Goal: Task Accomplishment & Management: Use online tool/utility

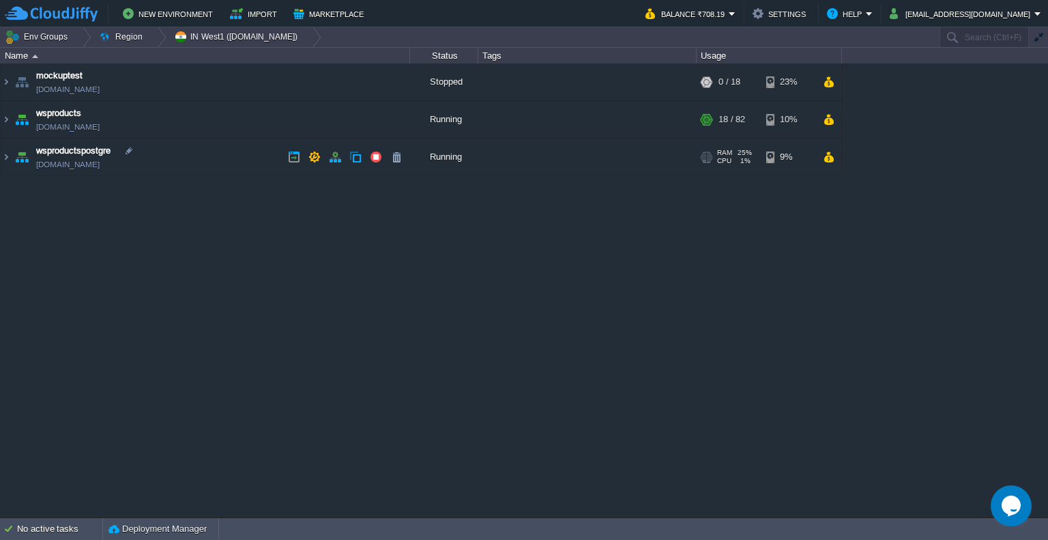
click at [215, 163] on td "wsproductspostgre [DOMAIN_NAME]" at bounding box center [206, 158] width 410 height 38
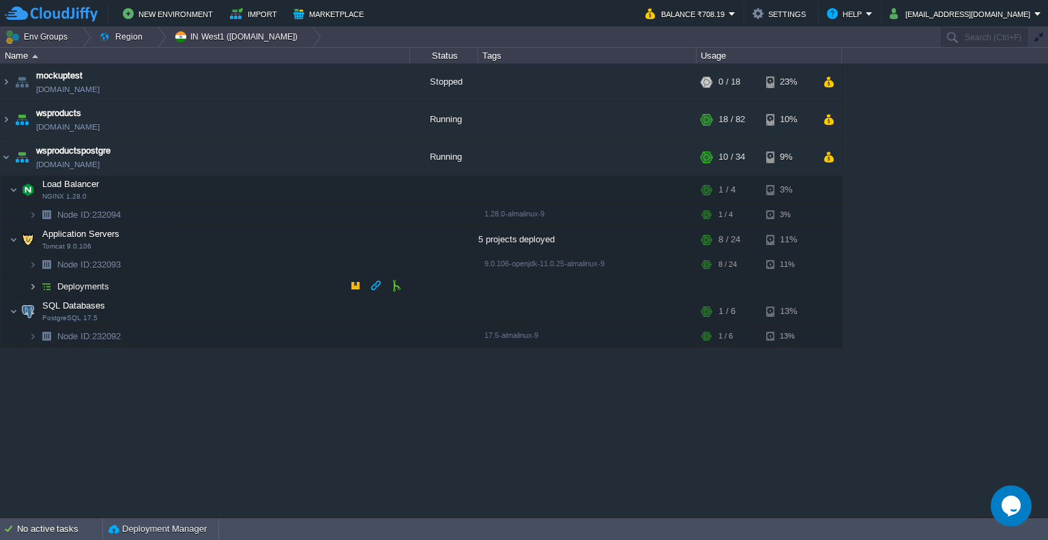
click at [33, 283] on img at bounding box center [33, 286] width 8 height 21
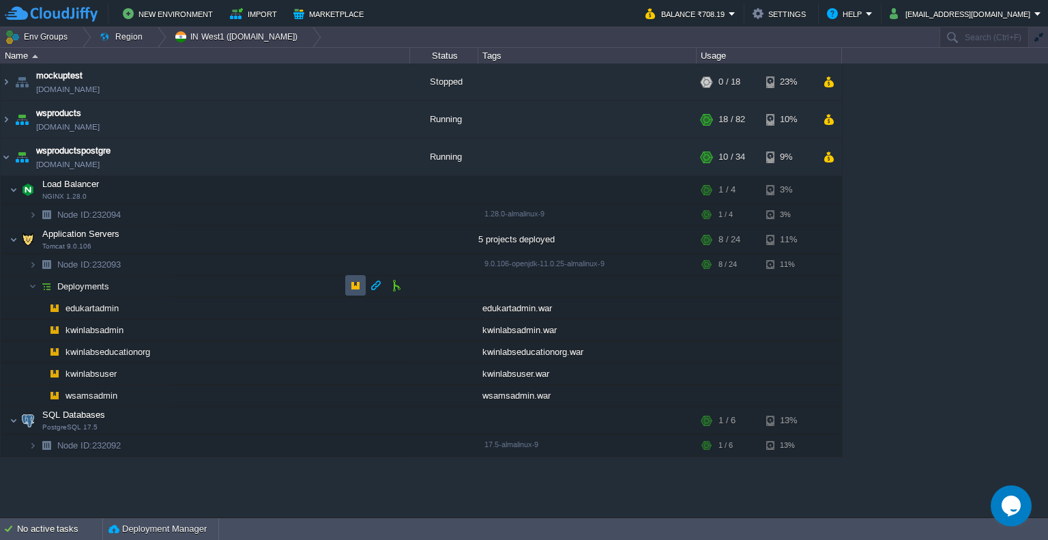
click at [355, 285] on button "button" at bounding box center [355, 285] width 12 height 12
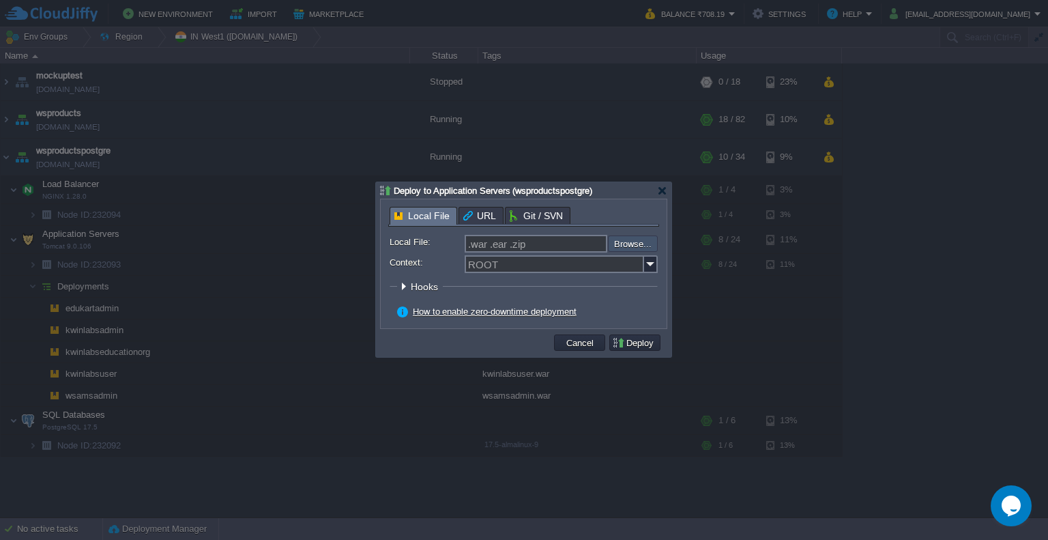
click at [622, 243] on input "file" at bounding box center [571, 243] width 173 height 16
type input "C:\fakepath\kwinlabsuser.war"
type input "kwinlabsuser.war"
click at [654, 261] on img at bounding box center [651, 264] width 14 height 18
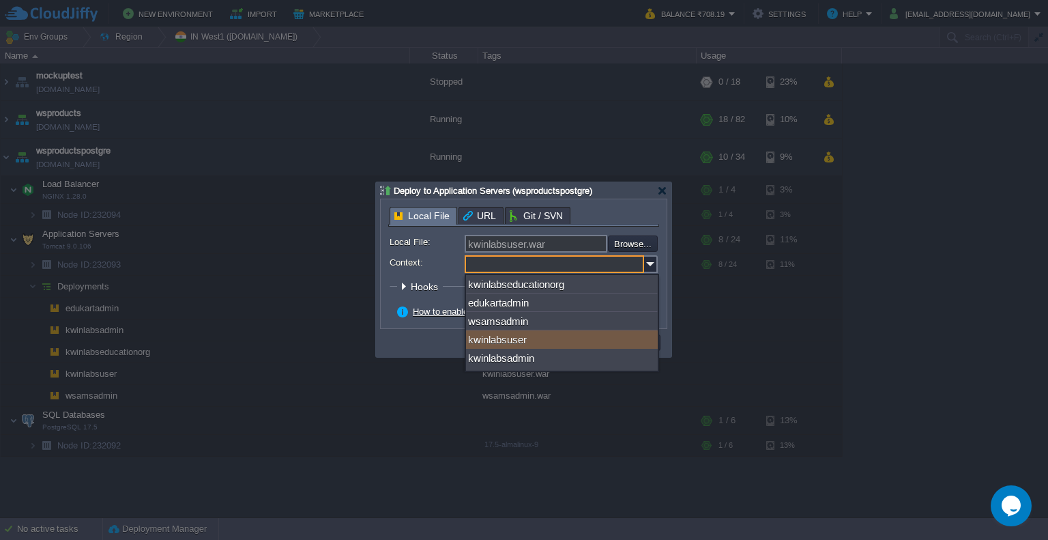
click at [577, 337] on div "kwinlabsuser" at bounding box center [562, 339] width 192 height 18
type input "kwinlabsuser"
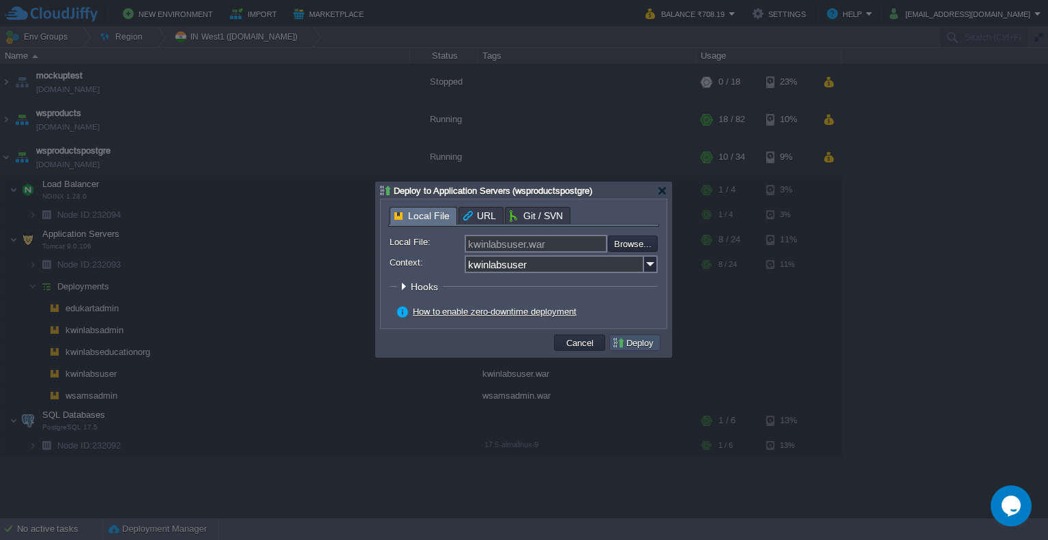
click at [628, 343] on button "Deploy" at bounding box center [635, 343] width 46 height 12
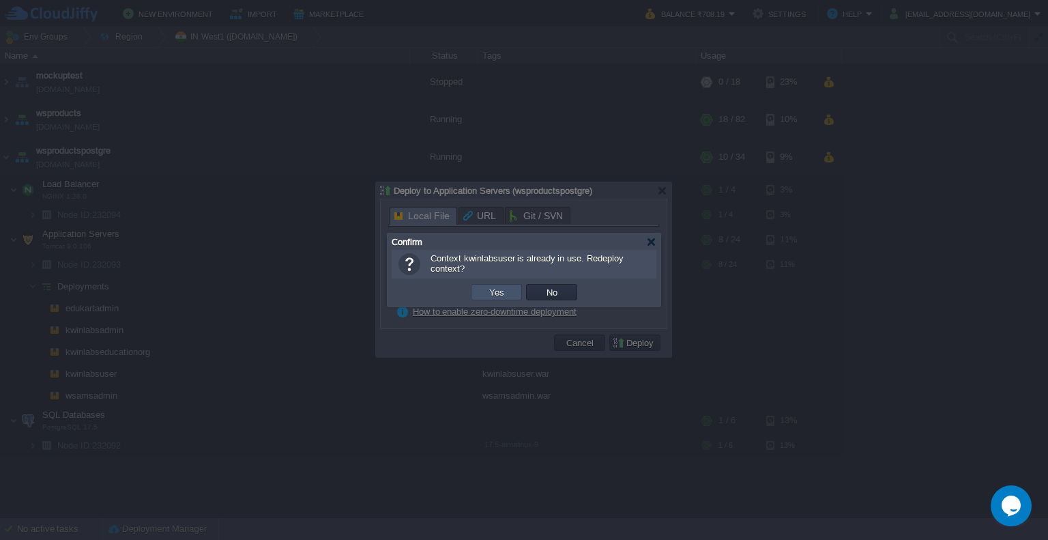
click at [497, 297] on button "Yes" at bounding box center [496, 292] width 23 height 12
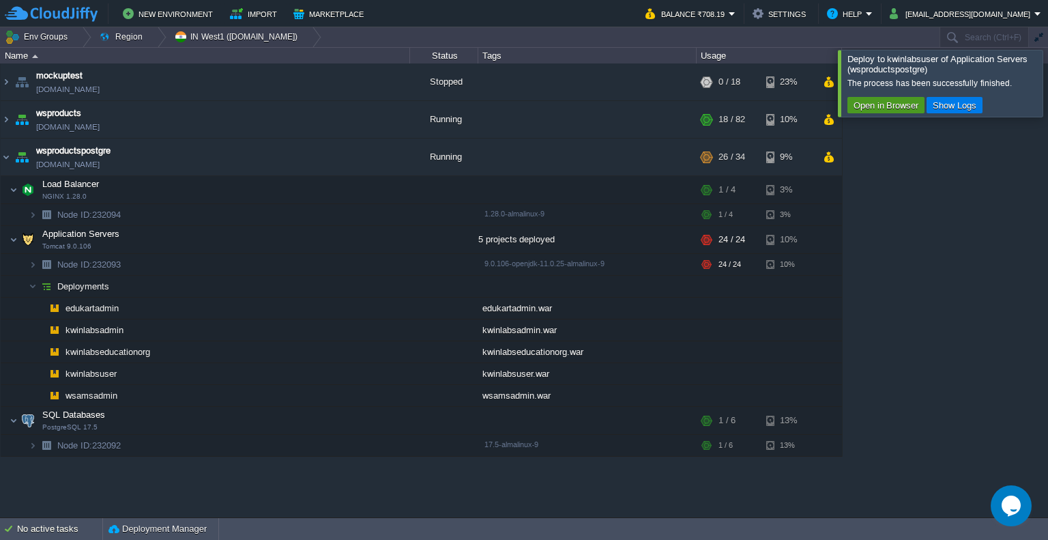
click at [881, 100] on button "Open in Browser" at bounding box center [886, 105] width 73 height 12
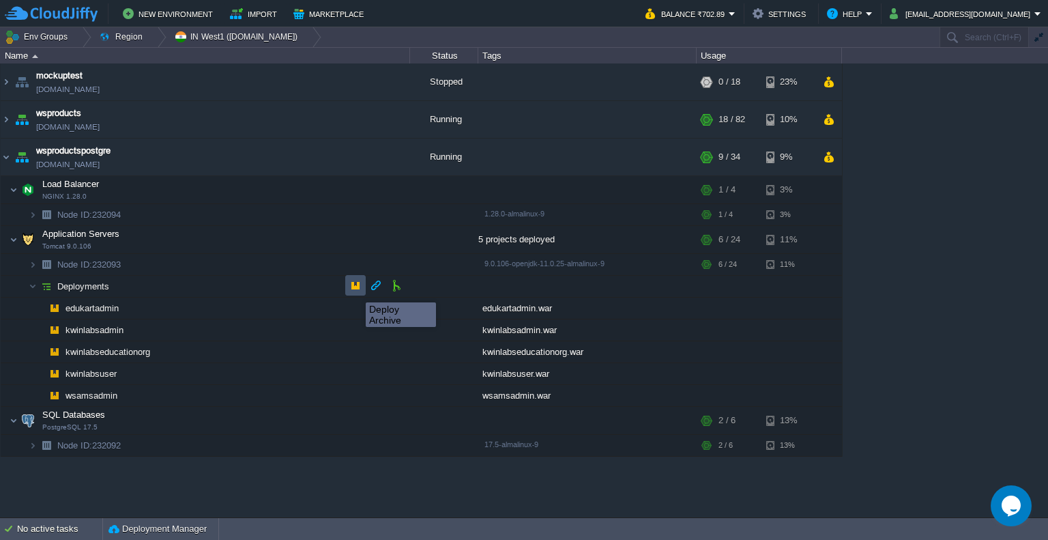
click at [356, 290] on button "button" at bounding box center [355, 285] width 12 height 12
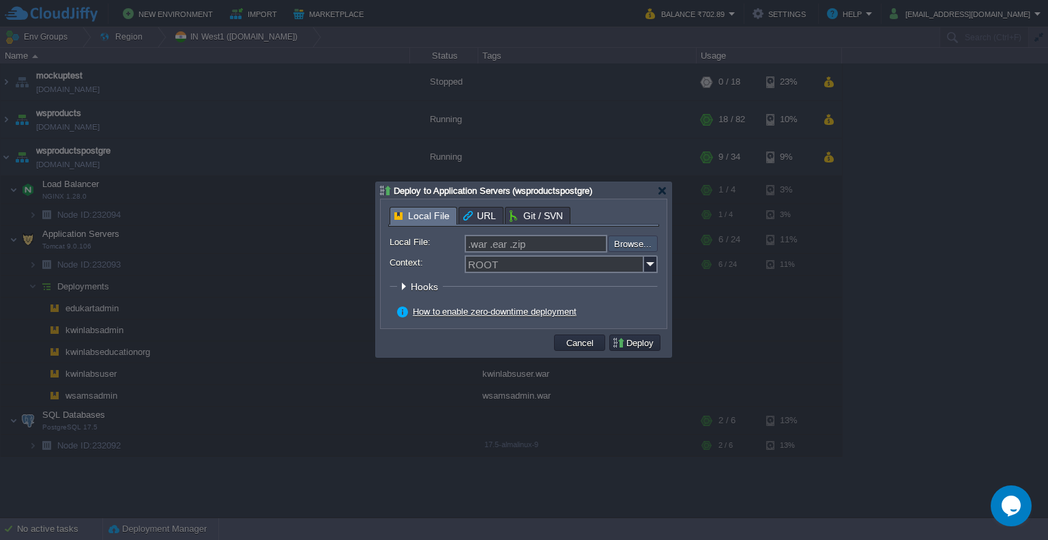
click at [619, 248] on input "file" at bounding box center [571, 243] width 173 height 16
type input "C:\fakepath\kwinlabsadmin.war"
type input "kwinlabsadmin.war"
click at [646, 257] on img at bounding box center [651, 264] width 14 height 18
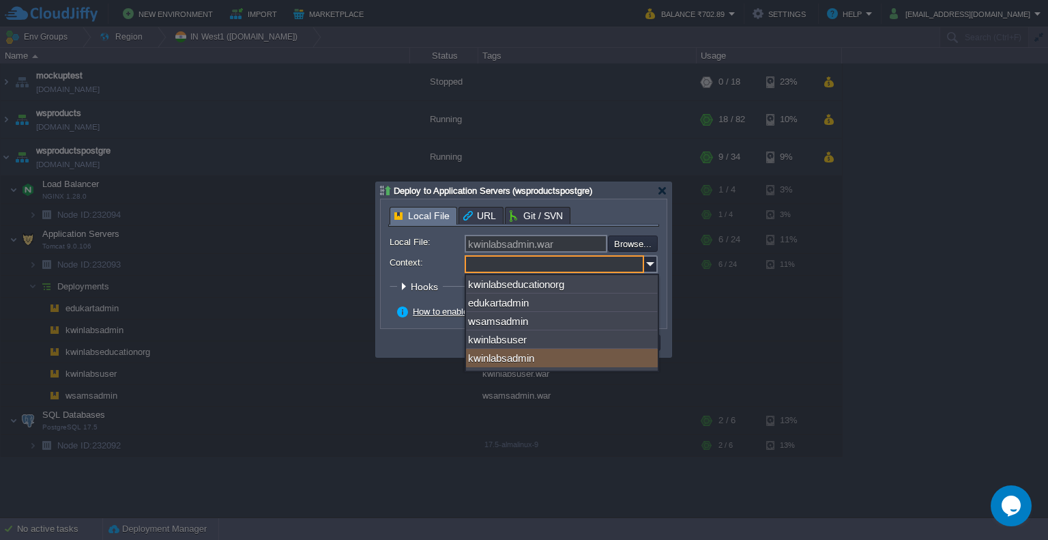
click at [580, 354] on div "kwinlabsadmin" at bounding box center [562, 358] width 192 height 18
type input "kwinlabsadmin"
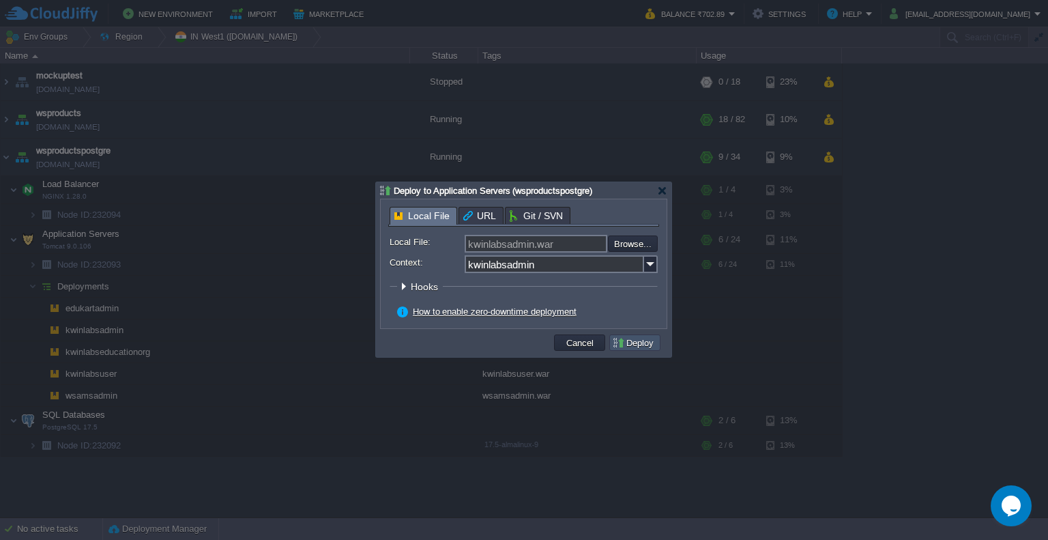
click at [645, 340] on button "Deploy" at bounding box center [635, 343] width 46 height 12
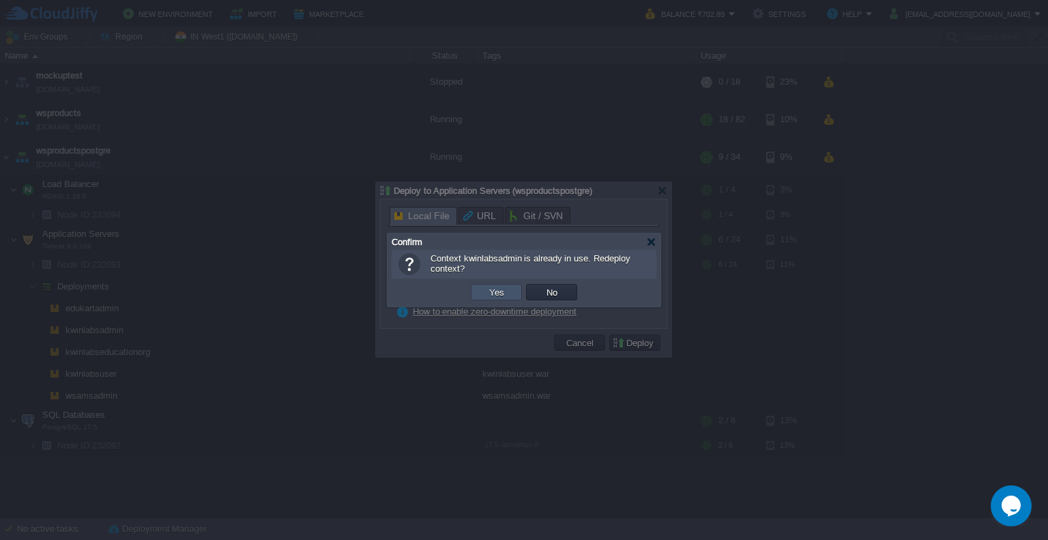
click at [491, 289] on button "Yes" at bounding box center [496, 292] width 23 height 12
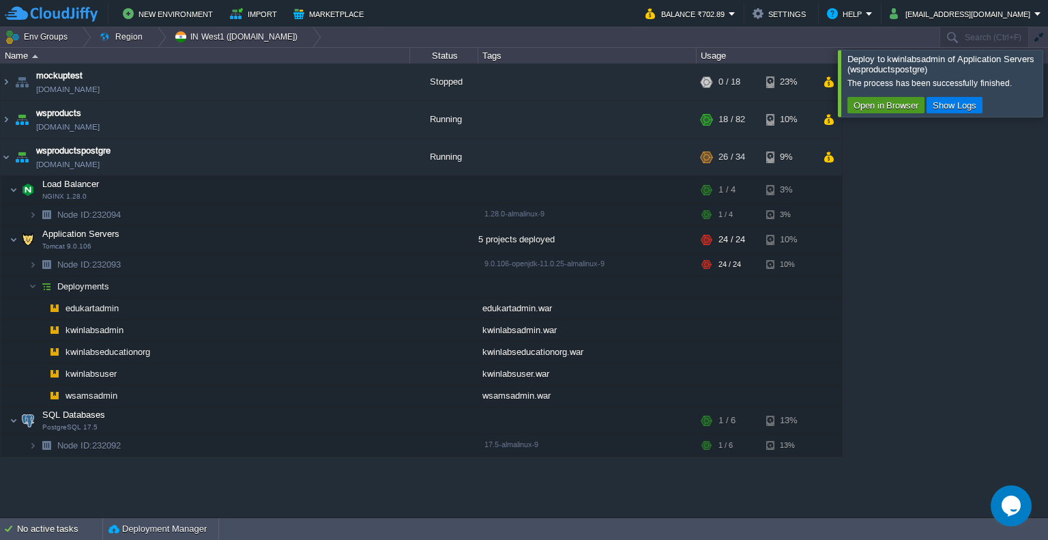
click at [866, 106] on button "Open in Browser" at bounding box center [886, 105] width 73 height 12
